Goal: Task Accomplishment & Management: Use online tool/utility

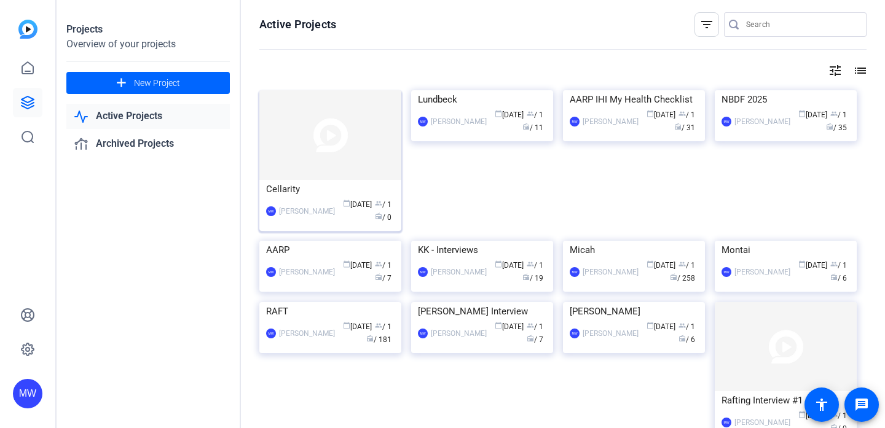
click at [344, 159] on img at bounding box center [330, 135] width 142 height 90
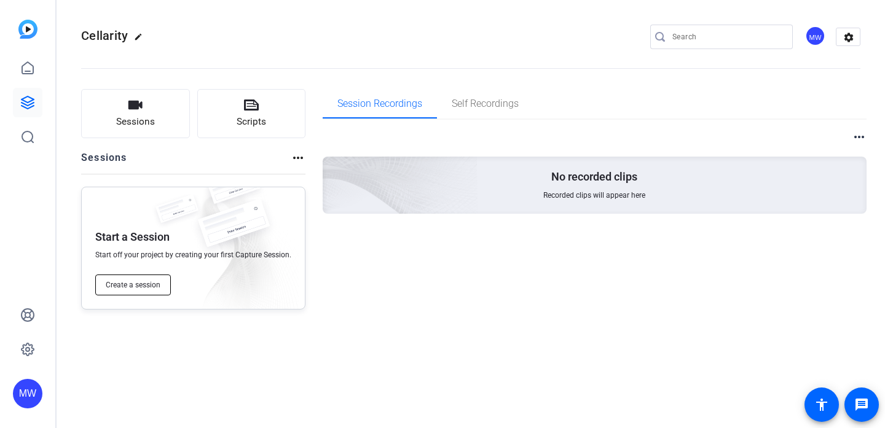
click at [129, 283] on span "Create a session" at bounding box center [133, 285] width 55 height 10
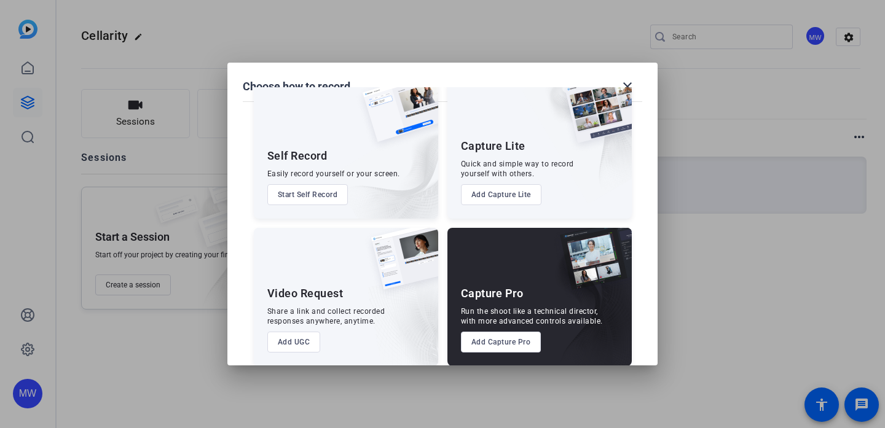
scroll to position [44, 0]
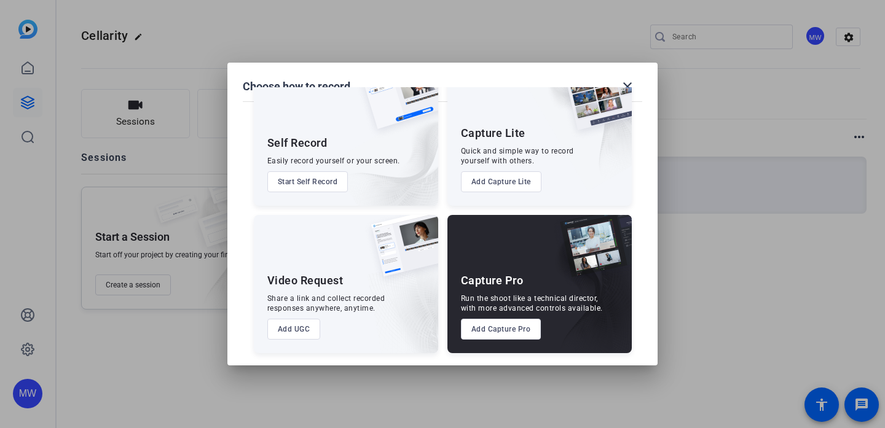
click at [496, 330] on button "Add Capture Pro" at bounding box center [501, 329] width 80 height 21
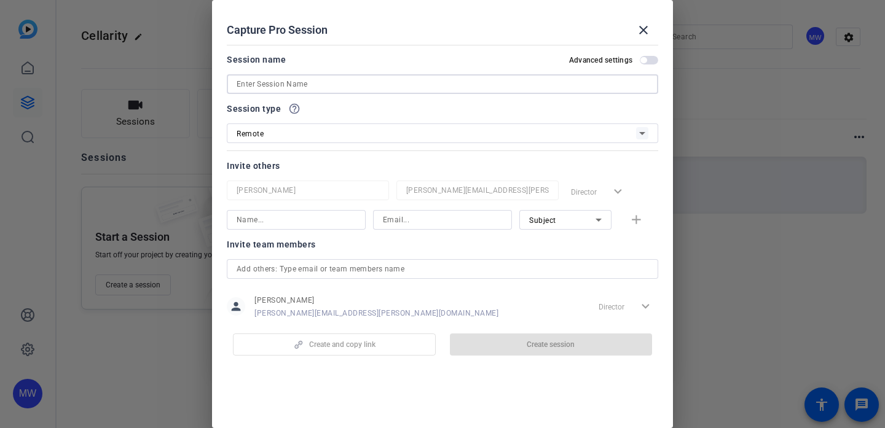
click at [380, 80] on input at bounding box center [443, 84] width 412 height 15
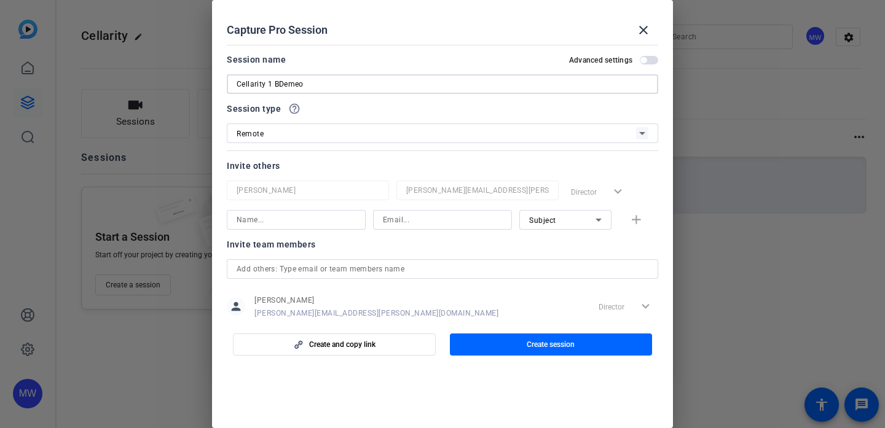
click at [281, 80] on input "Cellarity 1 BDemeo" at bounding box center [443, 84] width 412 height 15
type input "Cellarity 1 [PERSON_NAME]"
click at [262, 220] on input at bounding box center [296, 220] width 119 height 15
paste input "bdemeo@cellarity.com"
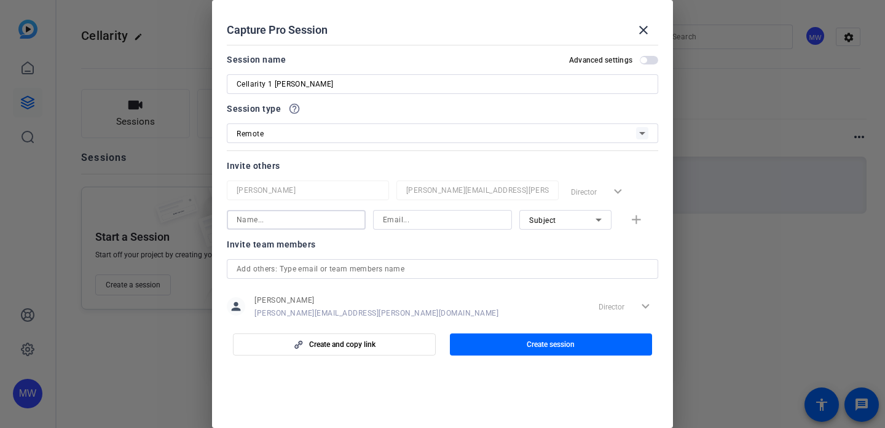
type input "bdemeo@cellarity.com"
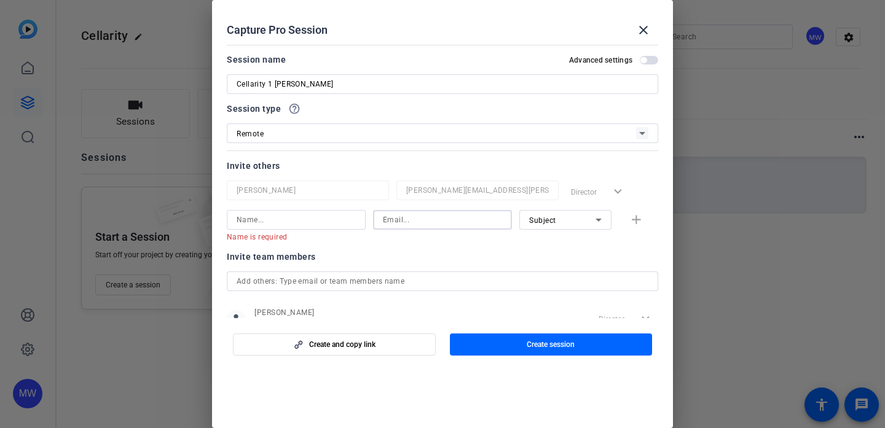
click at [393, 219] on input at bounding box center [442, 220] width 119 height 15
paste input "bdemeo@cellarity.com"
type input "bdemeo@cellarity.com"
click at [282, 221] on input at bounding box center [296, 220] width 119 height 15
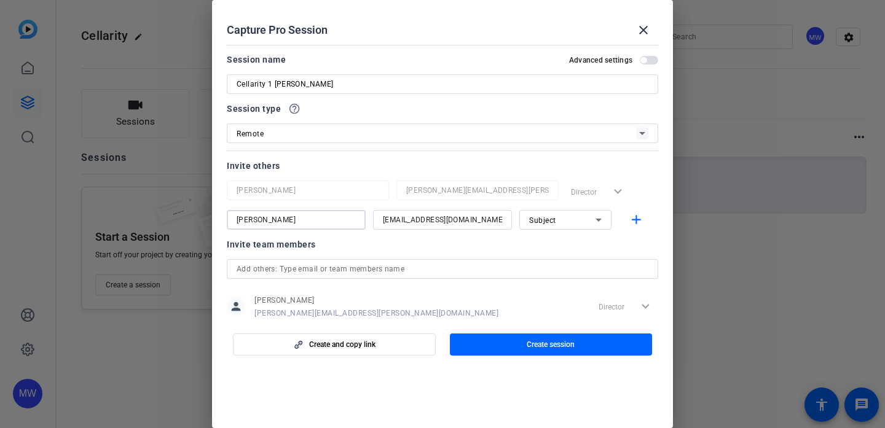
type input "Benjamin Demeo"
click at [343, 271] on input "text" at bounding box center [443, 269] width 412 height 15
click at [631, 219] on mat-icon "add" at bounding box center [635, 220] width 15 height 15
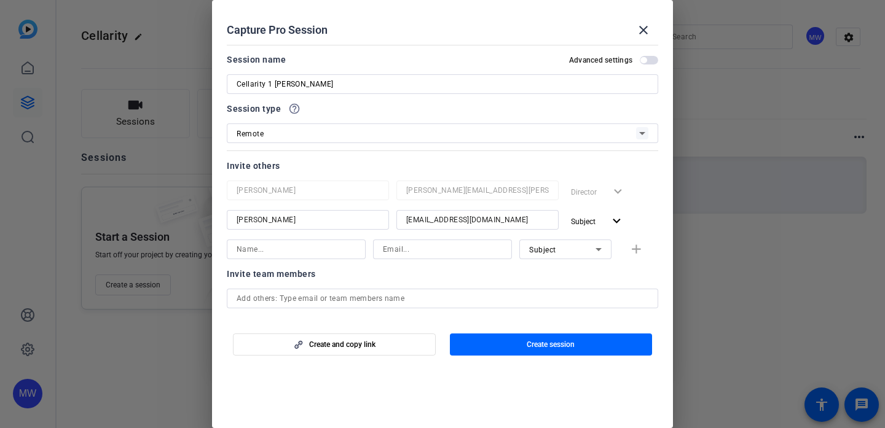
click at [324, 253] on input at bounding box center [296, 249] width 119 height 15
click at [393, 251] on input at bounding box center [442, 249] width 119 height 15
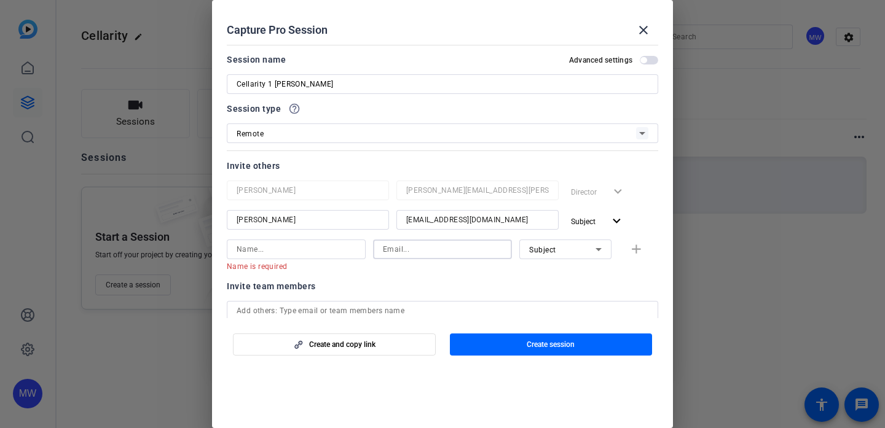
paste input "kellie.hotz@gmail.com"
type input "kellie.hotz@gmail.com"
click at [288, 249] on input at bounding box center [296, 249] width 119 height 15
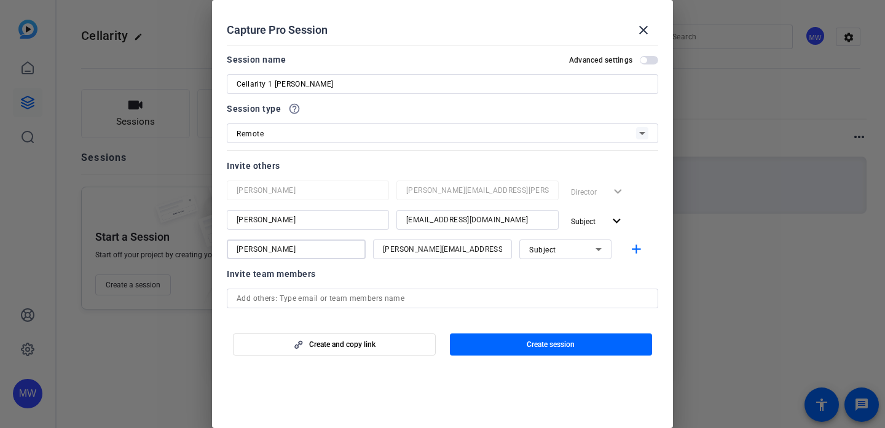
type input "Kellie Hotz"
click at [600, 248] on icon at bounding box center [598, 249] width 15 height 15
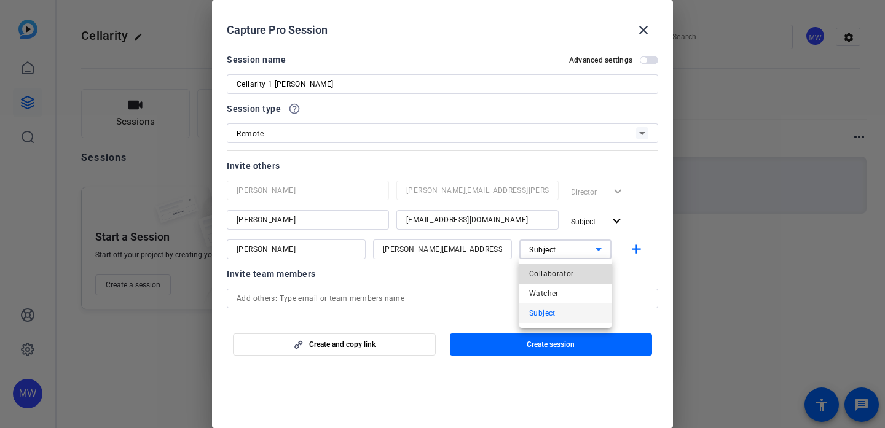
click at [572, 273] on span "Collaborator" at bounding box center [551, 274] width 45 height 15
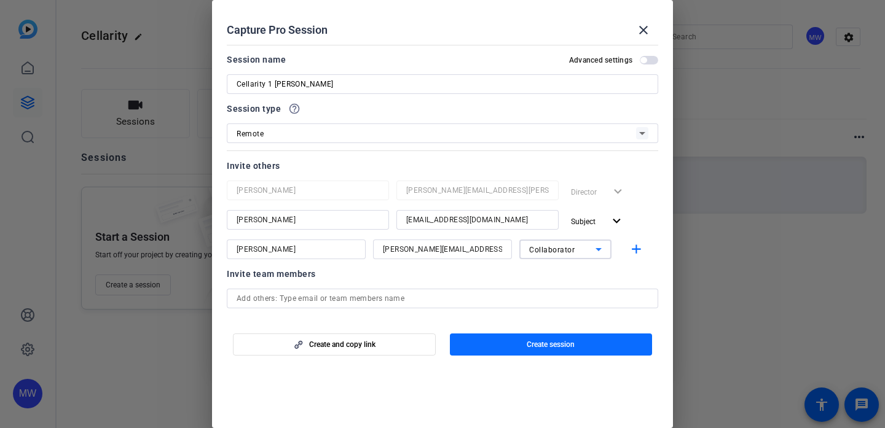
click at [528, 340] on span "Create session" at bounding box center [551, 345] width 48 height 10
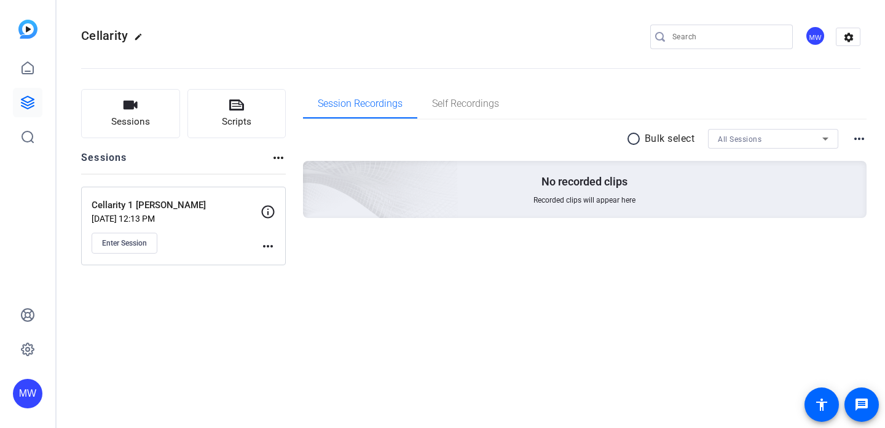
click at [270, 244] on mat-icon "more_horiz" at bounding box center [267, 246] width 15 height 15
click at [143, 239] on div at bounding box center [442, 214] width 885 height 428
click at [145, 246] on span "Enter Session" at bounding box center [124, 243] width 45 height 10
click at [137, 245] on span "Enter Session" at bounding box center [124, 243] width 45 height 10
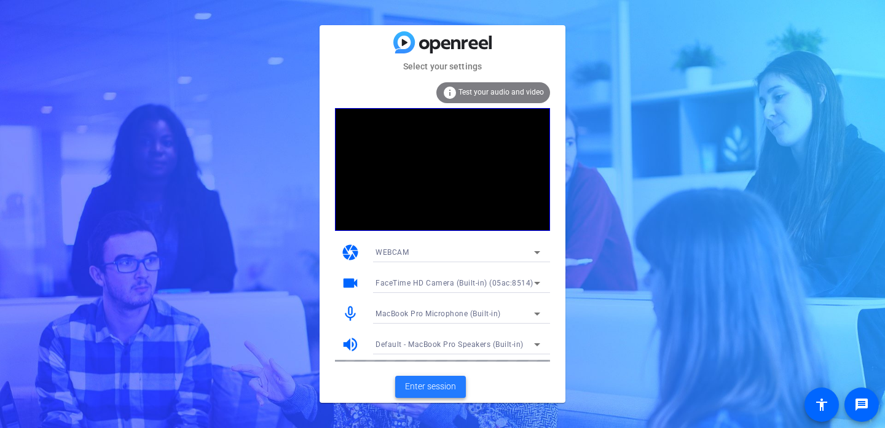
click at [444, 380] on span at bounding box center [430, 386] width 71 height 29
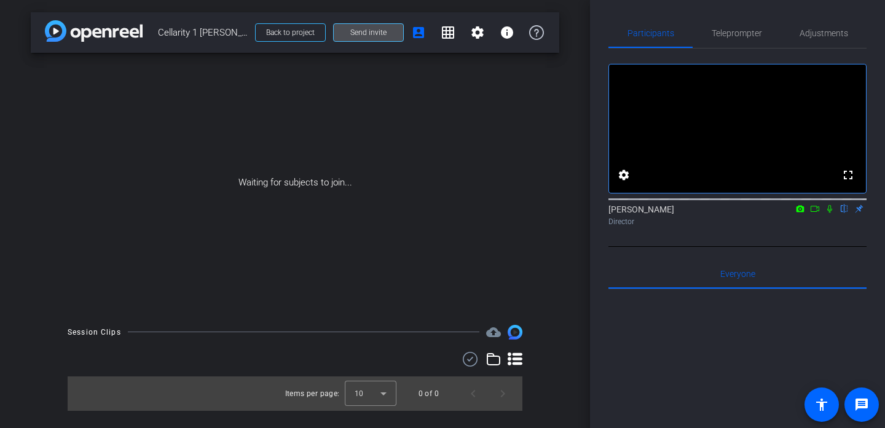
click at [390, 32] on span at bounding box center [368, 32] width 69 height 29
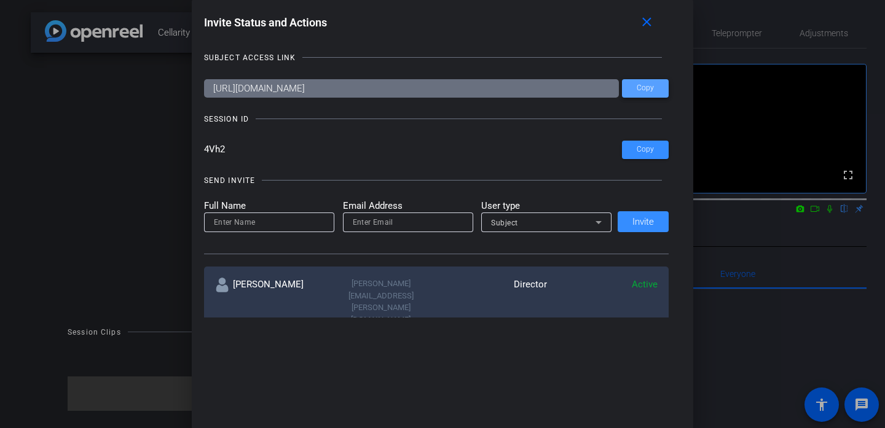
click at [651, 87] on span "Copy" at bounding box center [644, 88] width 17 height 9
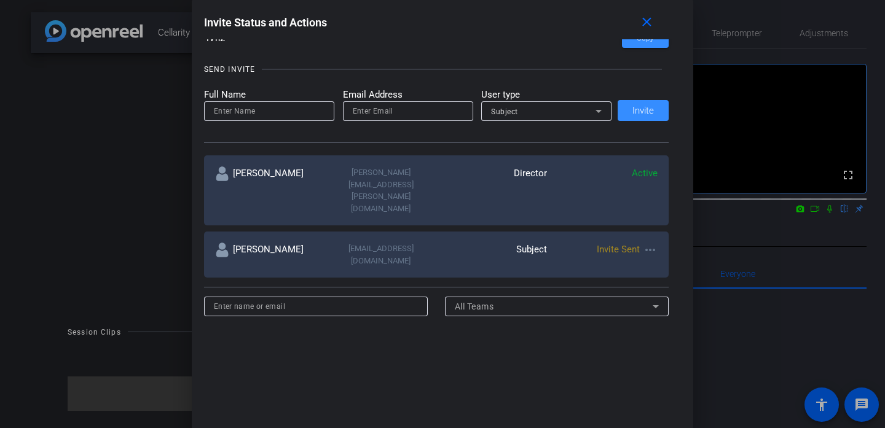
scroll to position [108, 0]
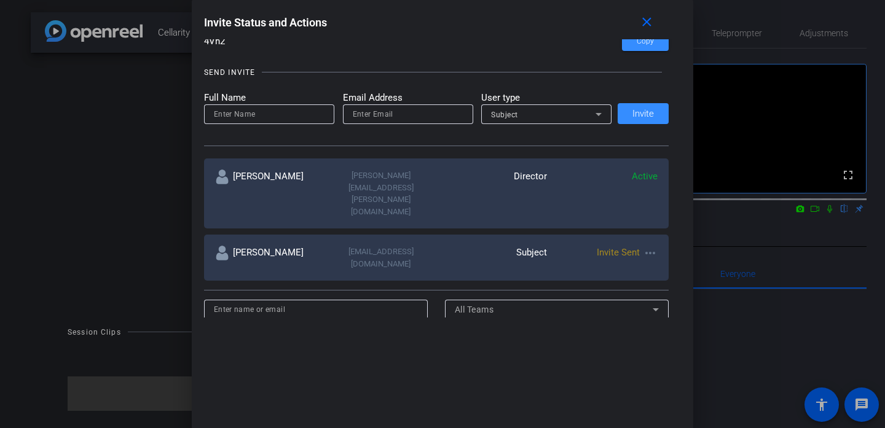
click at [374, 115] on input "email" at bounding box center [408, 114] width 111 height 15
paste input "https://capture.openreel.com/subject/MODE_OTP?otp=4Vh2"
type input "https://capture.openreel.com/subject/MODE_OTP?otp=4Vh2"
click at [374, 115] on input "https://capture.openreel.com/subject/MODE_OTP?otp=4Vh2" at bounding box center [408, 114] width 111 height 15
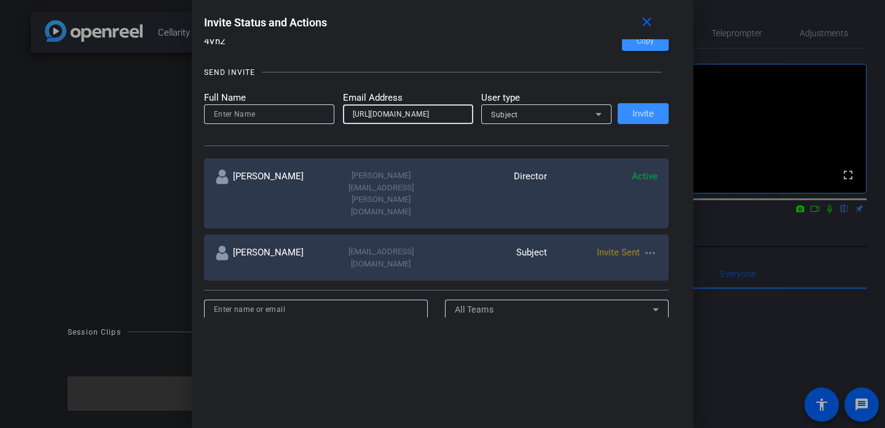
click at [374, 115] on input "https://capture.openreel.com/subject/MODE_OTP?otp=4Vh2" at bounding box center [408, 114] width 111 height 15
click at [366, 112] on input "email" at bounding box center [408, 114] width 111 height 15
paste input "kellie.hotz@gmail.com"
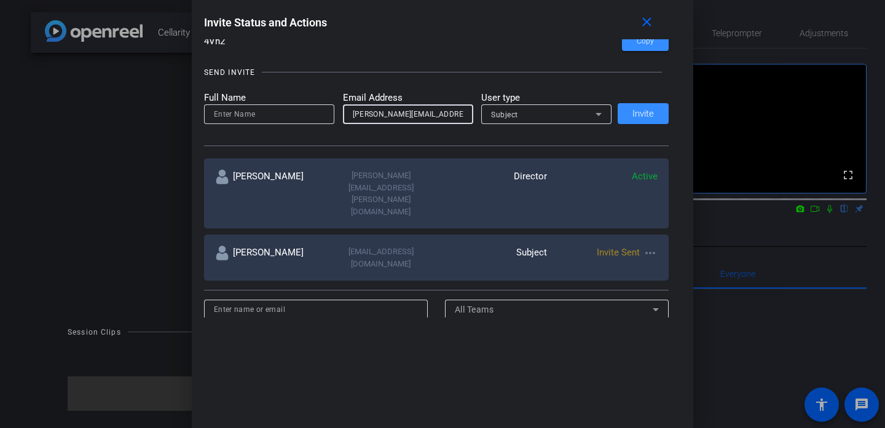
type input "kellie.hotz@gmail.com"
click at [284, 113] on input at bounding box center [269, 114] width 111 height 15
type input "Kellie Hotz"
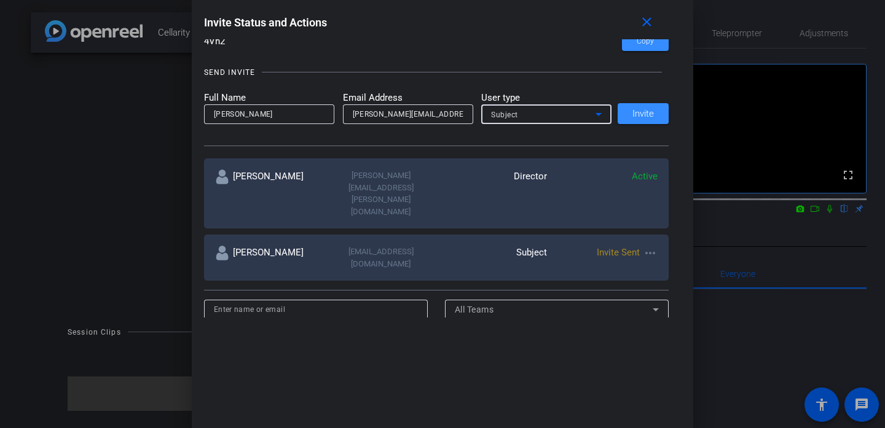
click at [552, 111] on div "Subject" at bounding box center [543, 114] width 104 height 15
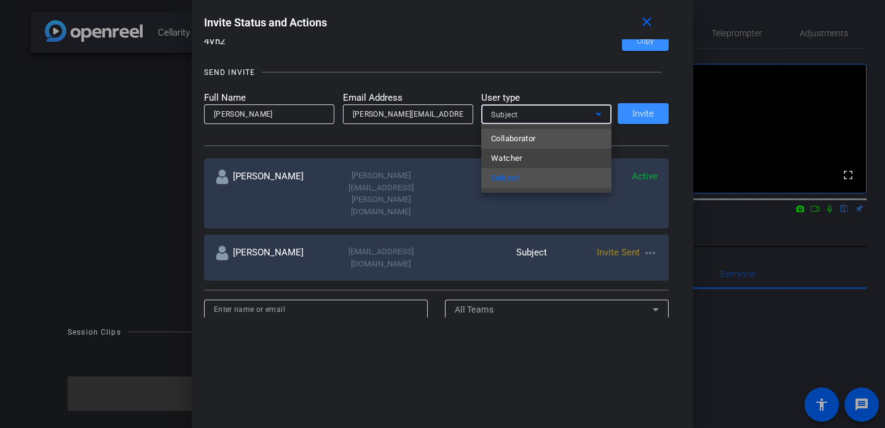
click at [541, 140] on mat-option "Collaborator" at bounding box center [546, 139] width 130 height 20
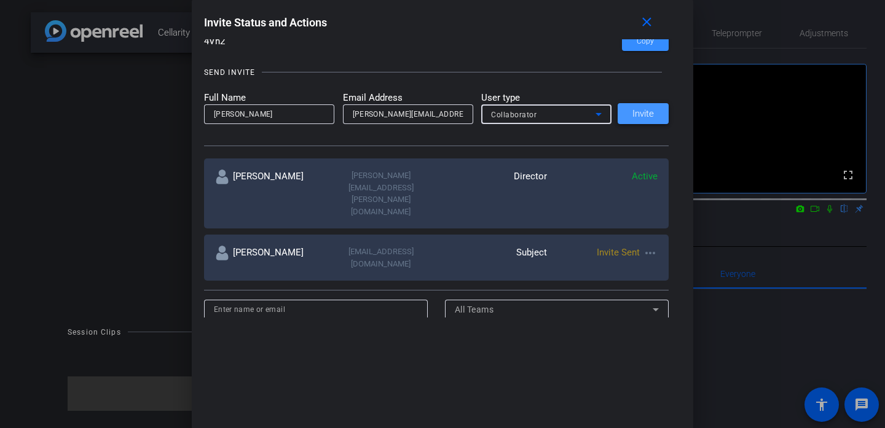
click at [644, 115] on span "Invite" at bounding box center [643, 113] width 22 height 9
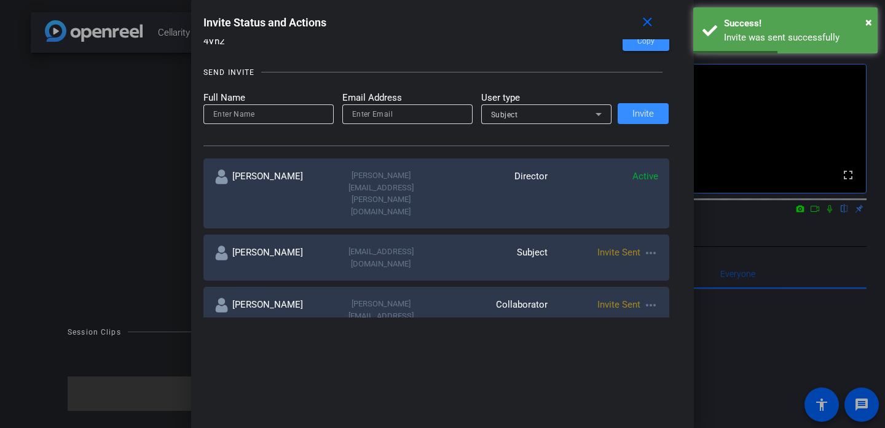
click at [652, 298] on mat-icon "more_horiz" at bounding box center [650, 305] width 15 height 15
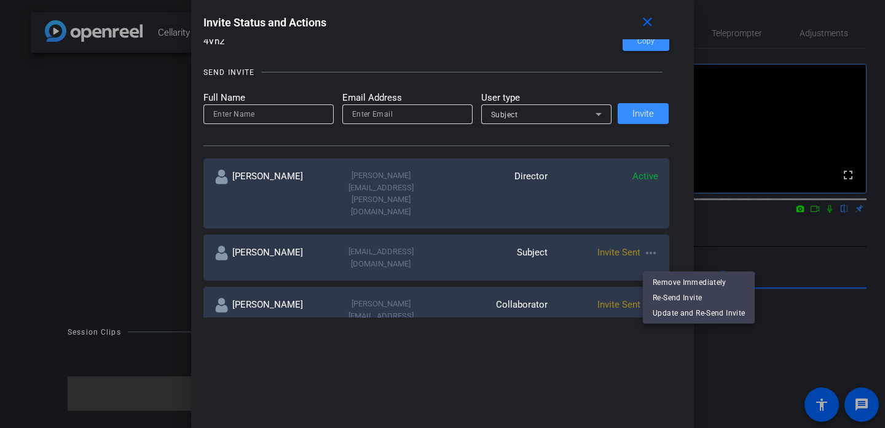
click at [649, 23] on div at bounding box center [442, 214] width 885 height 428
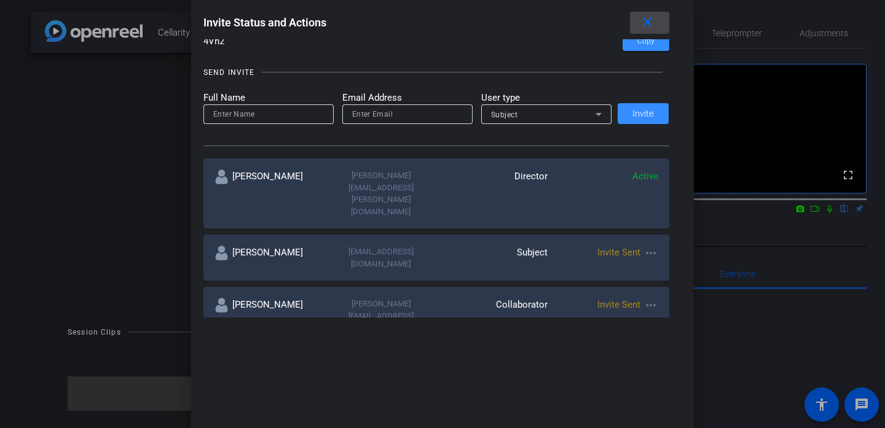
click at [646, 22] on mat-icon "close" at bounding box center [647, 22] width 15 height 15
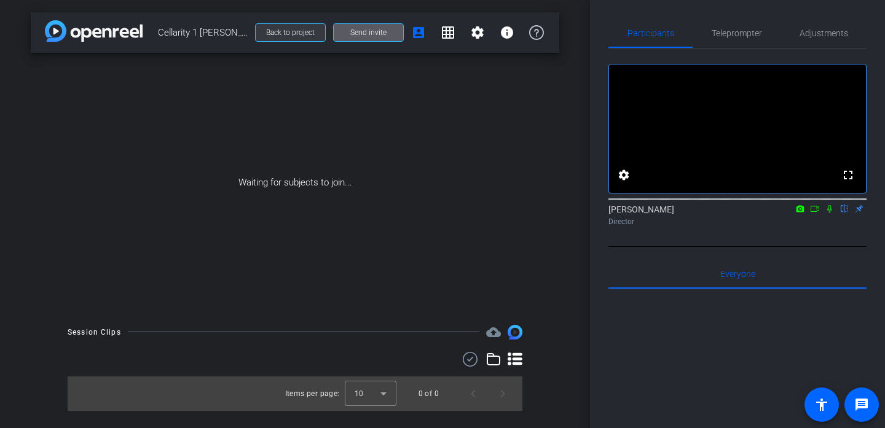
click at [294, 30] on span "Back to project" at bounding box center [290, 32] width 49 height 9
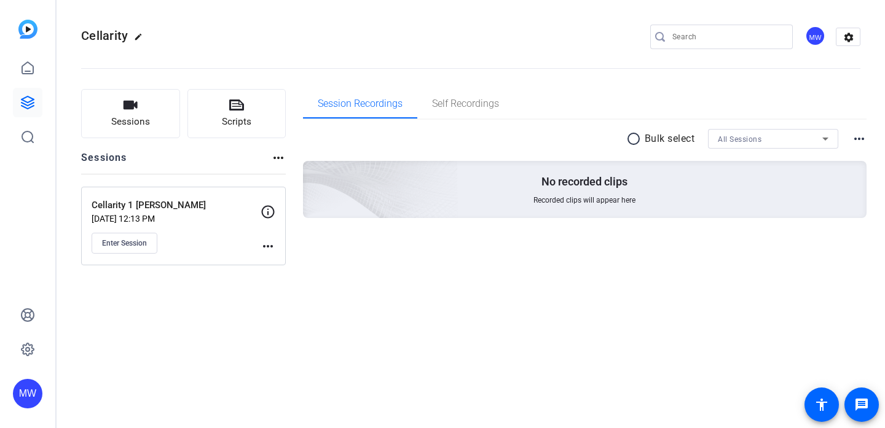
click at [266, 244] on mat-icon "more_horiz" at bounding box center [267, 246] width 15 height 15
click at [249, 235] on div at bounding box center [442, 214] width 885 height 428
click at [264, 245] on mat-icon "more_horiz" at bounding box center [267, 246] width 15 height 15
click at [278, 266] on span "Edit Session" at bounding box center [298, 264] width 56 height 15
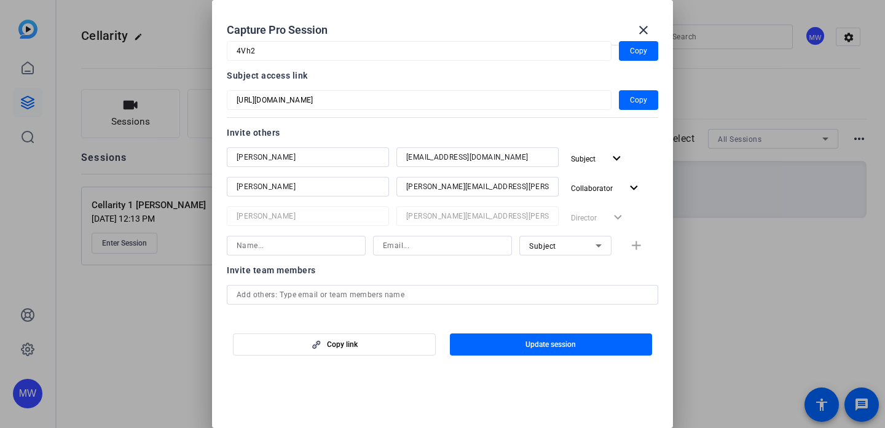
scroll to position [85, 0]
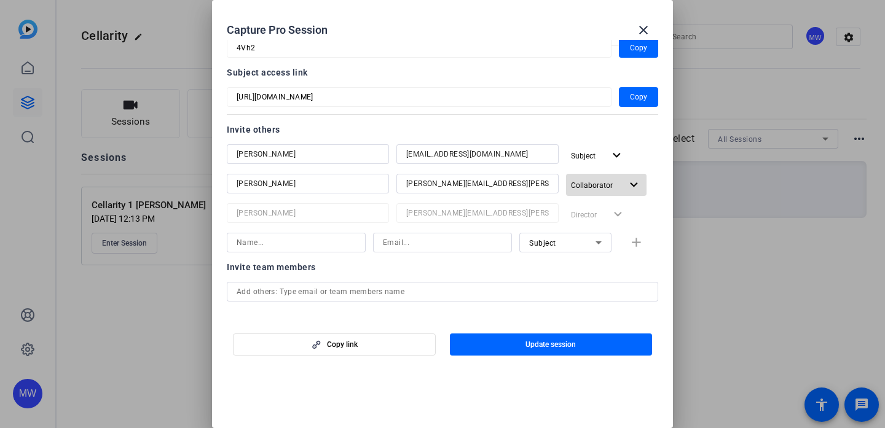
click at [634, 186] on mat-icon "expand_more" at bounding box center [633, 185] width 15 height 15
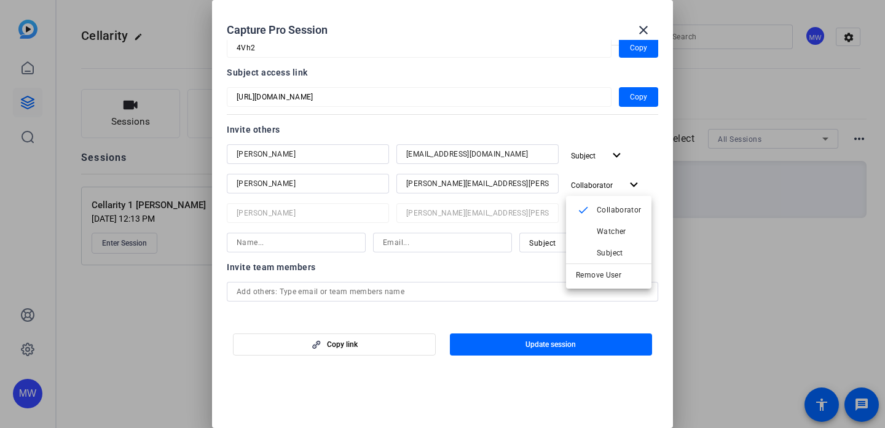
click at [340, 342] on div at bounding box center [442, 214] width 885 height 428
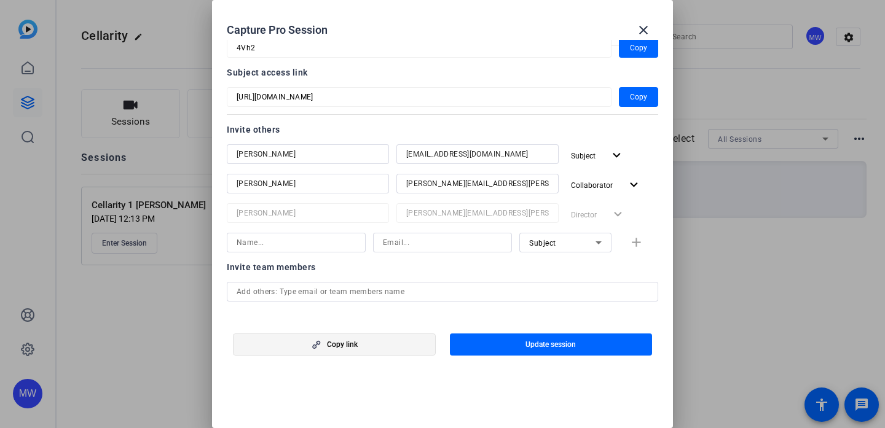
click at [342, 347] on span "Copy link" at bounding box center [342, 345] width 31 height 10
click at [644, 25] on mat-icon "close" at bounding box center [643, 30] width 15 height 15
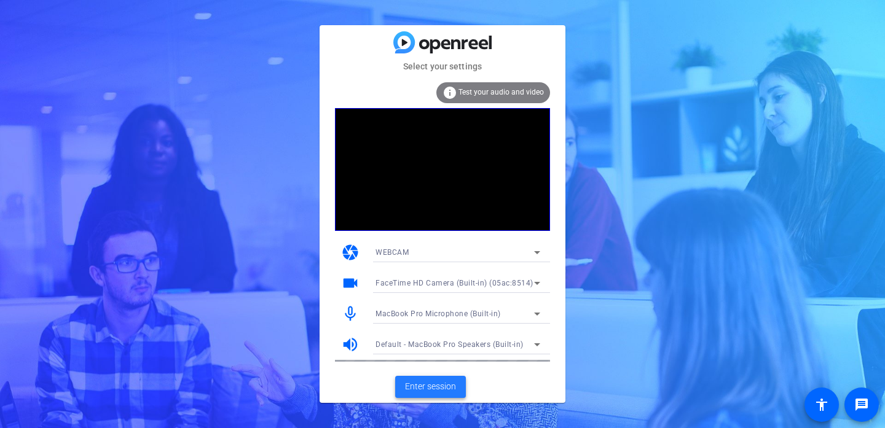
click at [408, 389] on span "Enter session" at bounding box center [430, 386] width 51 height 13
